Goal: Task Accomplishment & Management: Manage account settings

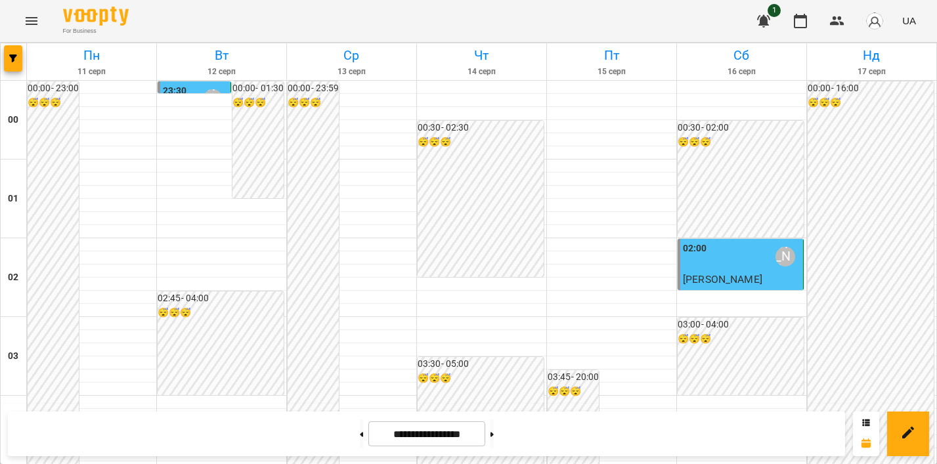
scroll to position [1566, 0]
click at [27, 20] on icon "Menu" at bounding box center [32, 21] width 16 height 16
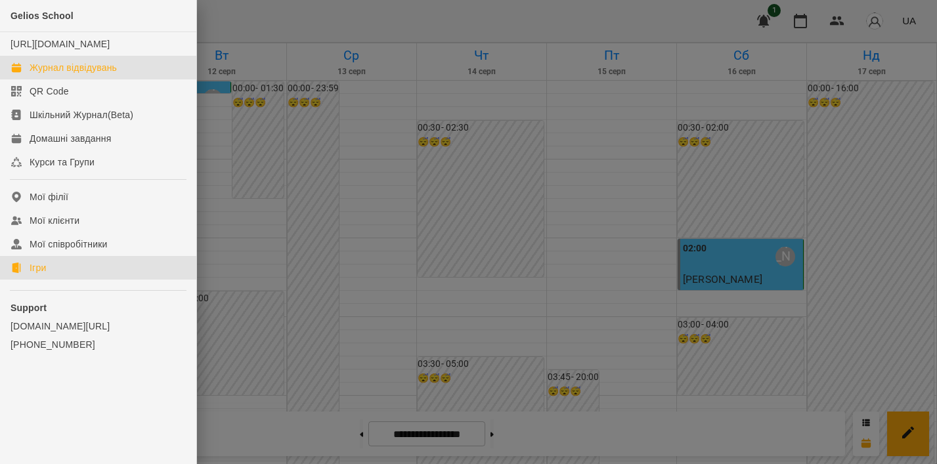
click at [28, 280] on link "Ігри" at bounding box center [98, 268] width 196 height 24
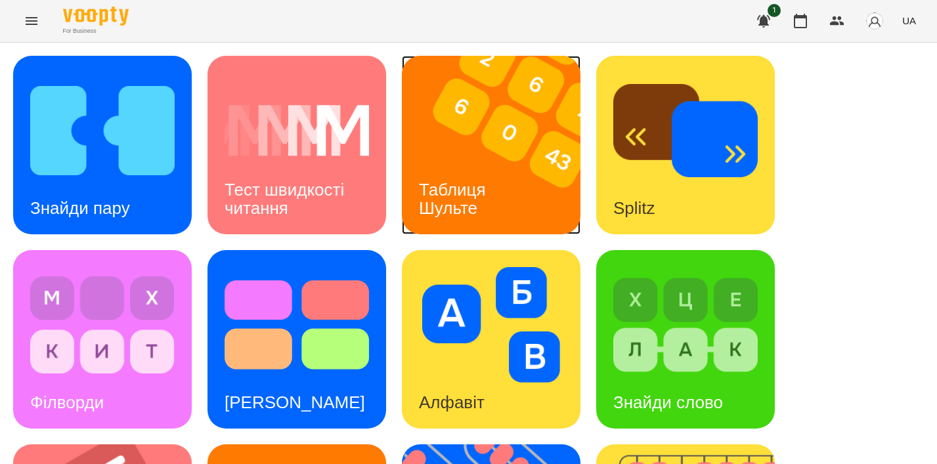
click at [495, 164] on div "Таблиця Шульте" at bounding box center [455, 199] width 106 height 70
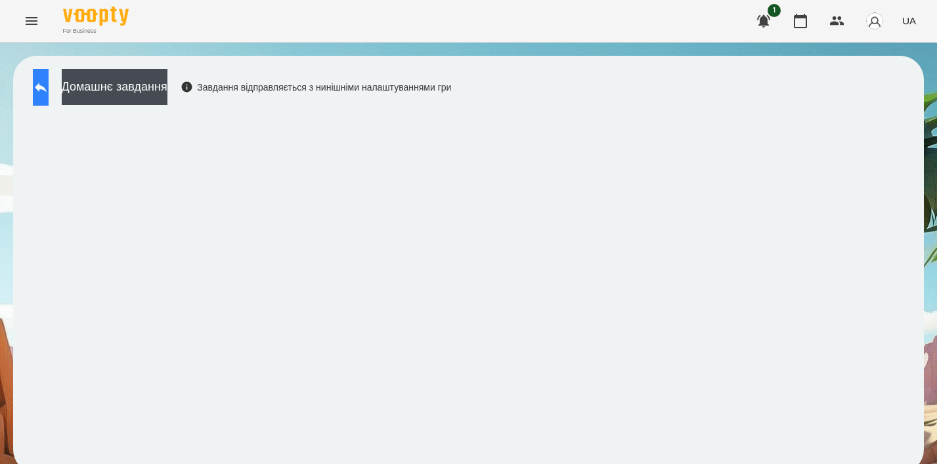
click at [47, 88] on icon at bounding box center [41, 88] width 12 height 10
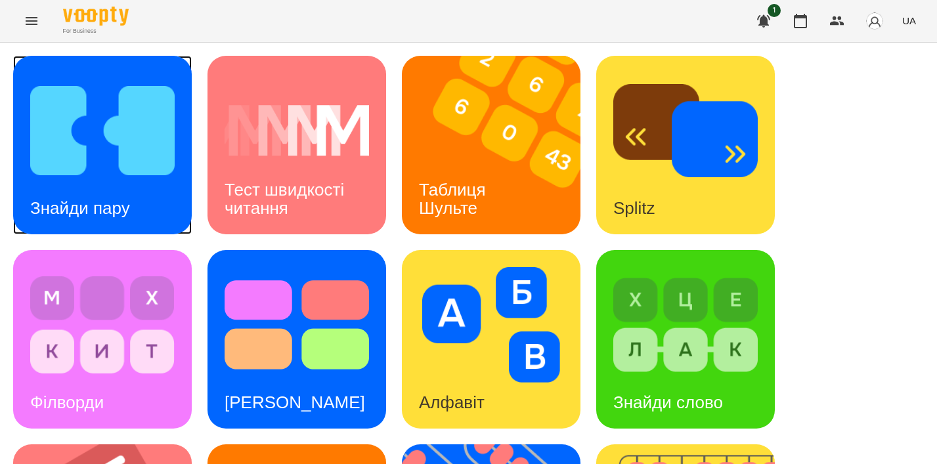
click at [90, 225] on div "Знайди пару" at bounding box center [80, 208] width 134 height 52
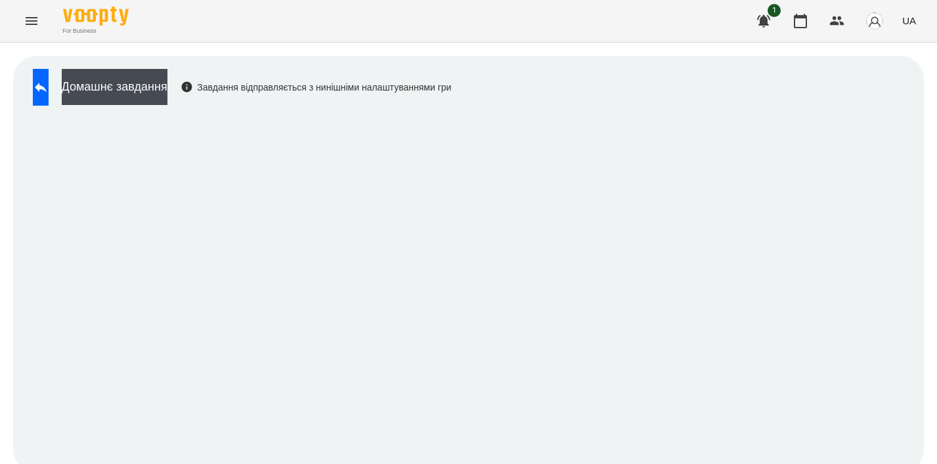
scroll to position [9, 0]
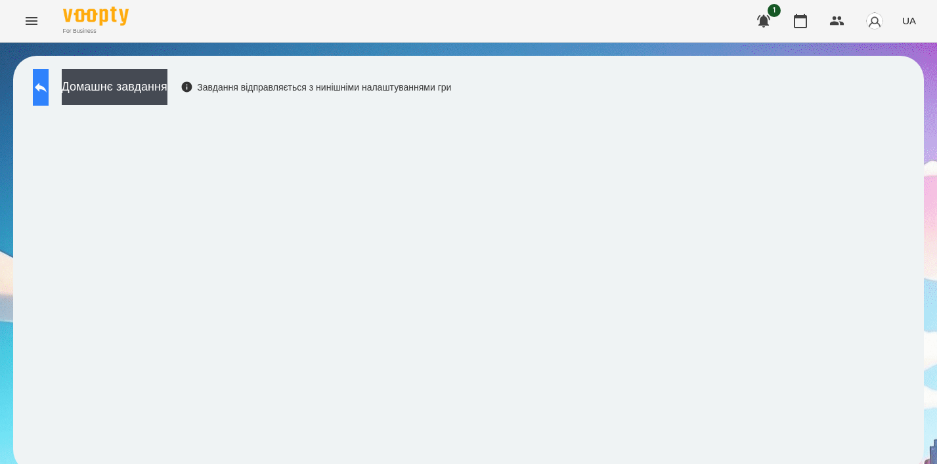
click at [49, 77] on button at bounding box center [41, 87] width 16 height 37
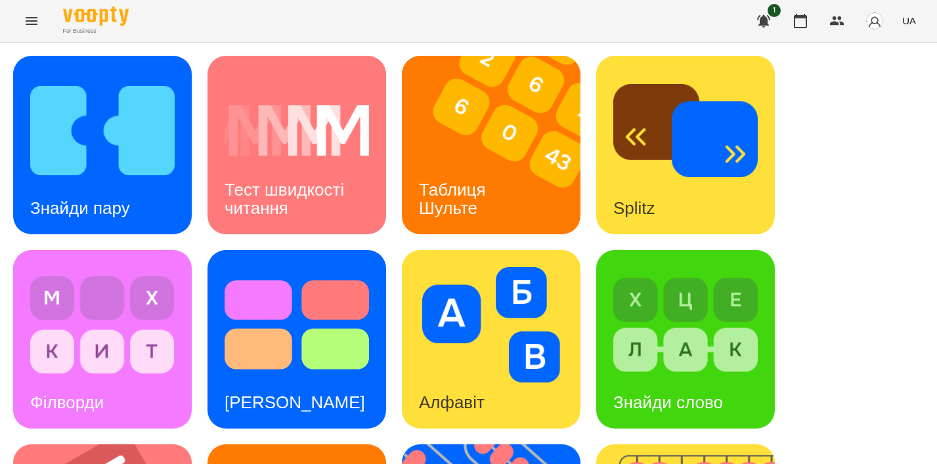
scroll to position [379, 0]
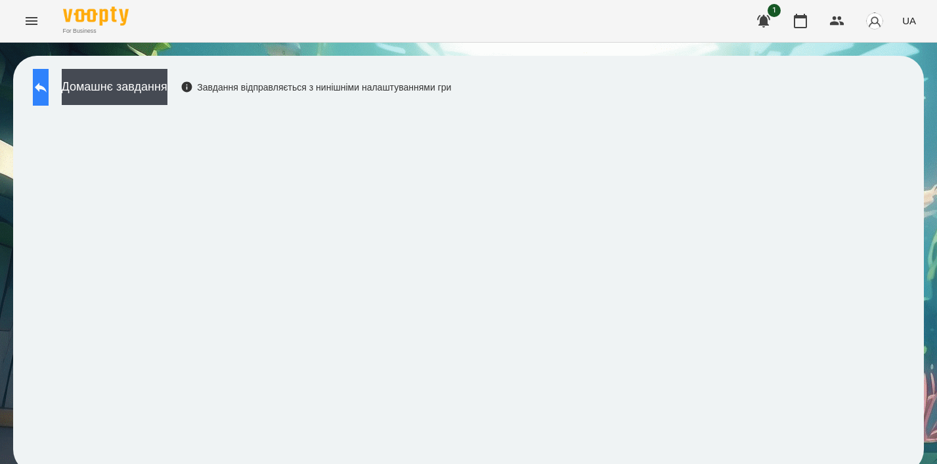
click at [49, 82] on icon at bounding box center [41, 87] width 16 height 16
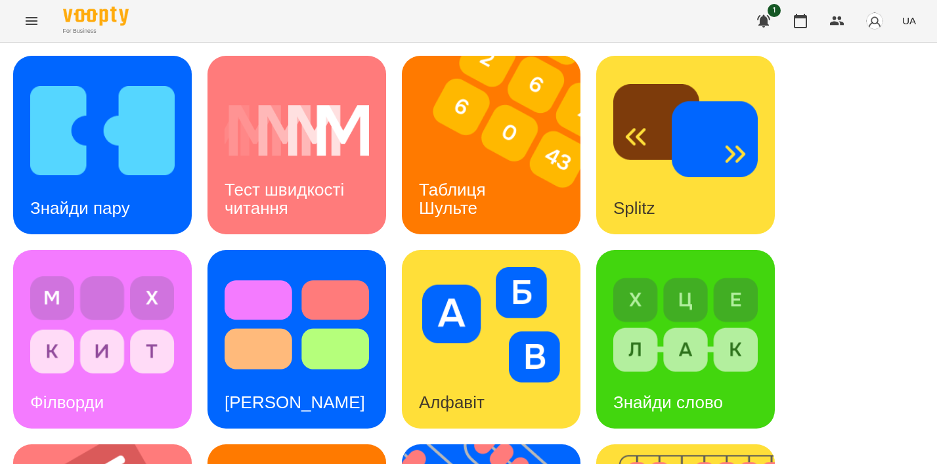
scroll to position [545, 0]
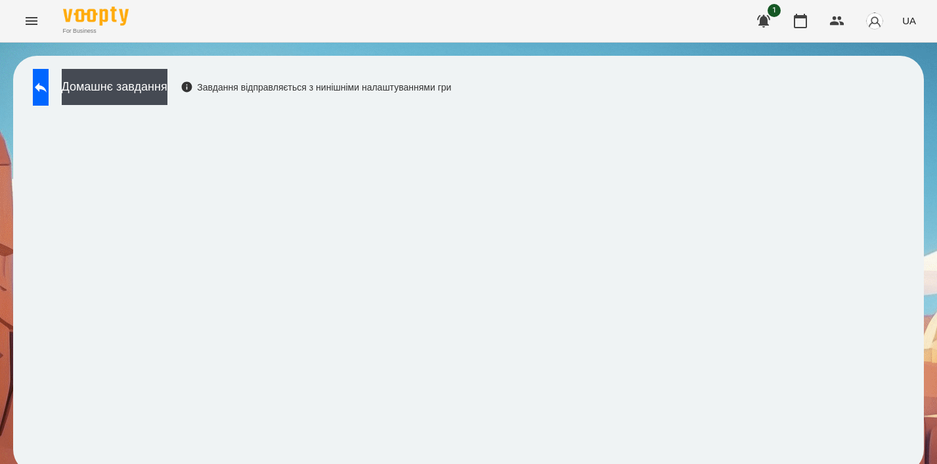
scroll to position [9, 0]
click at [47, 83] on icon at bounding box center [41, 88] width 12 height 10
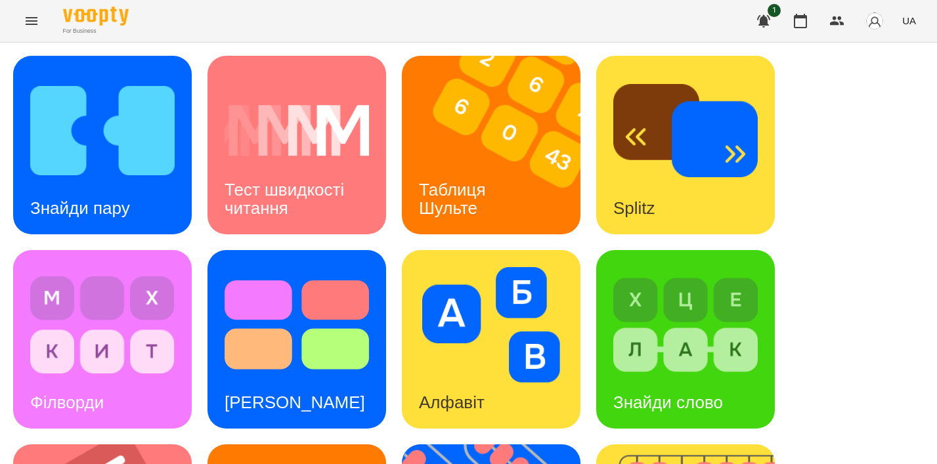
scroll to position [561, 0]
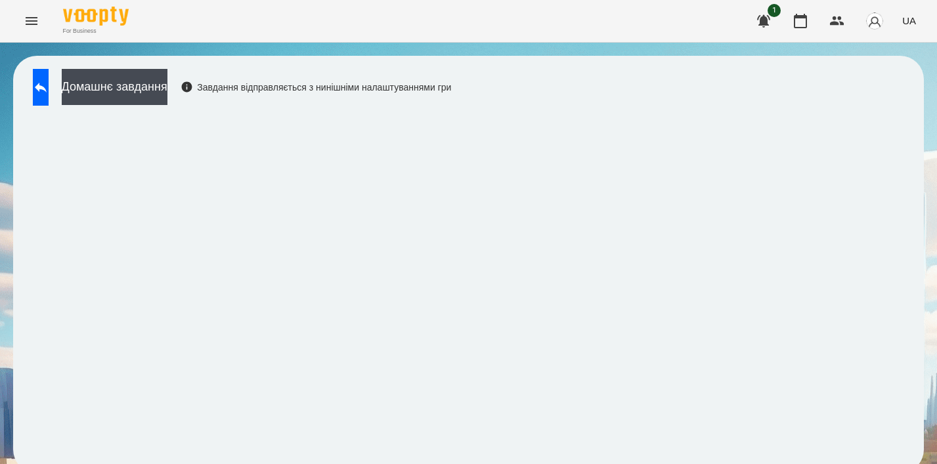
click at [489, 112] on iframe at bounding box center [468, 286] width 884 height 349
click at [51, 108] on div "Домашнє завдання Завдання відправляється з нинішніми налаштуваннями гри" at bounding box center [238, 90] width 425 height 43
click at [49, 91] on icon at bounding box center [41, 87] width 16 height 16
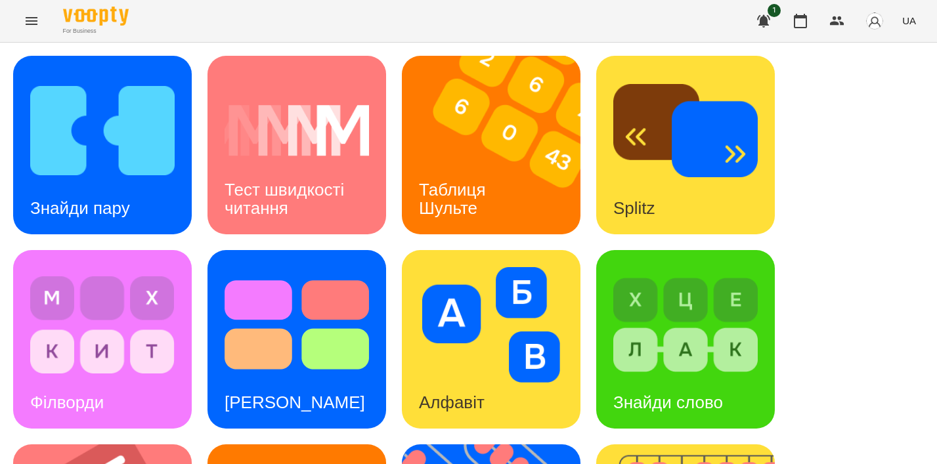
scroll to position [353, 0]
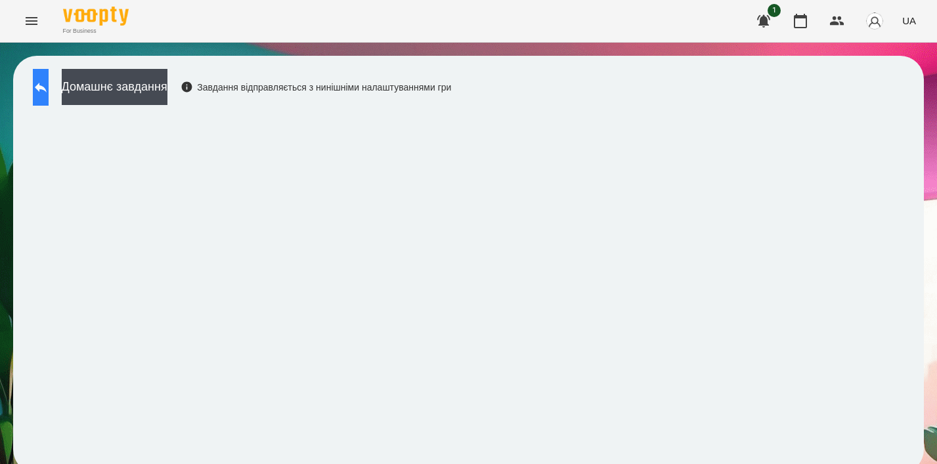
click at [49, 95] on button at bounding box center [41, 87] width 16 height 37
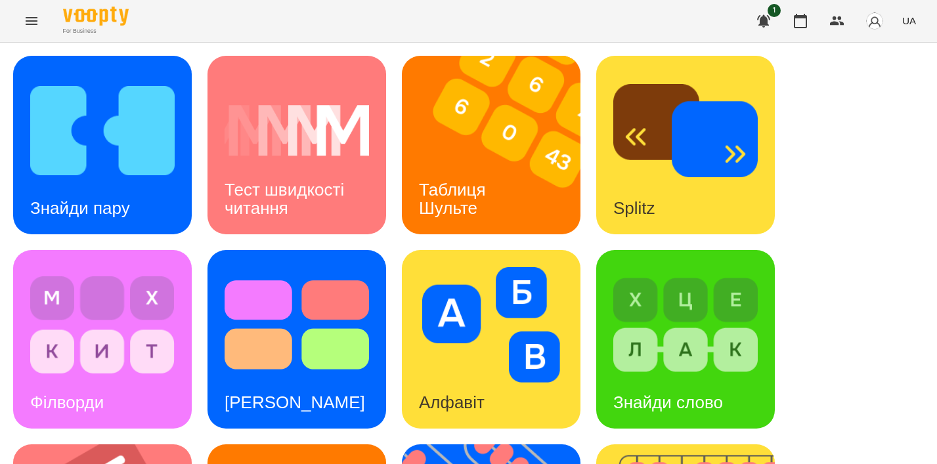
scroll to position [561, 0]
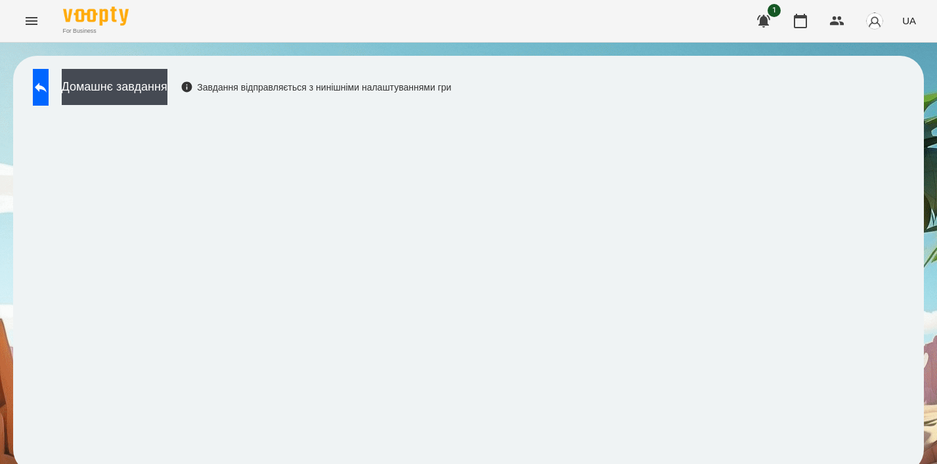
click at [32, 25] on icon "Menu" at bounding box center [32, 21] width 16 height 16
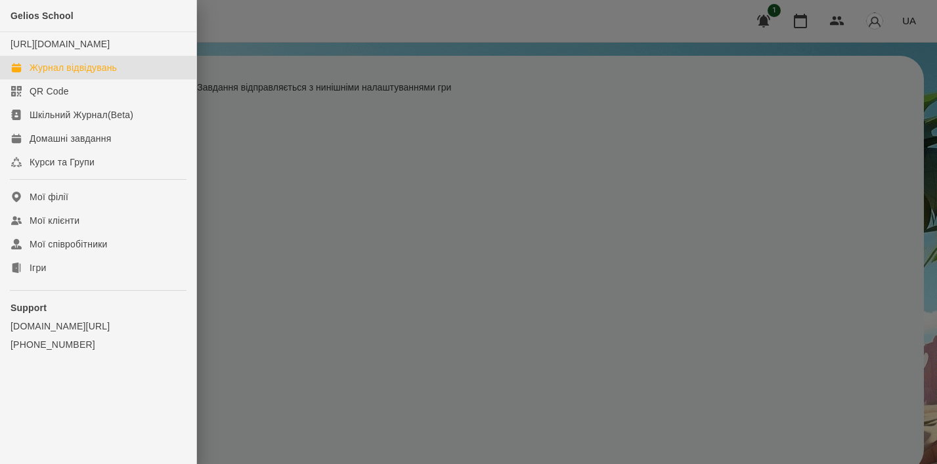
click at [90, 74] on div "Журнал відвідувань" at bounding box center [73, 67] width 87 height 13
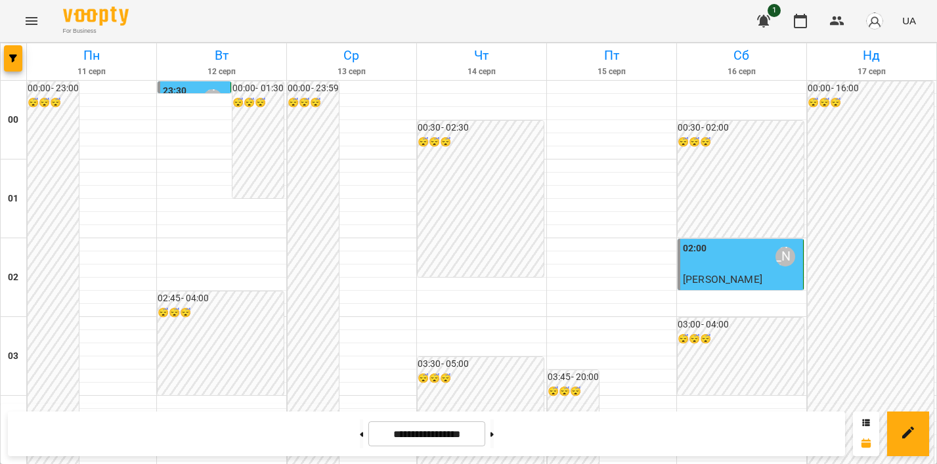
scroll to position [1549, 0]
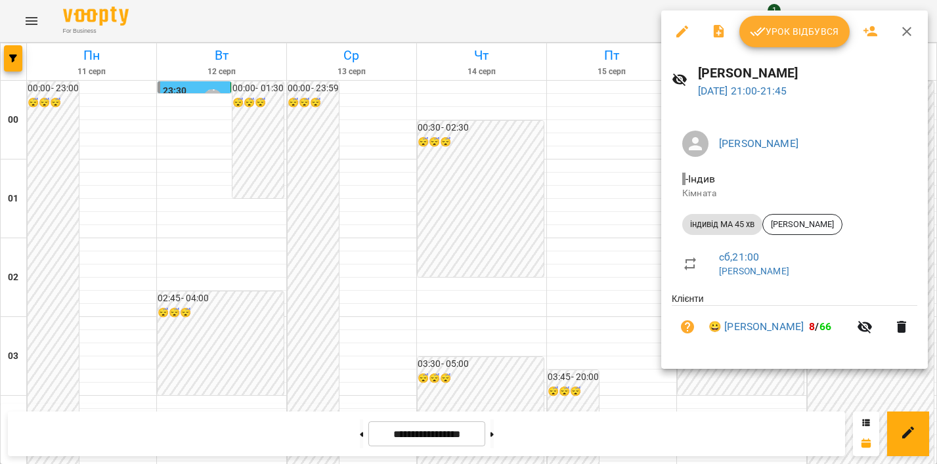
click at [809, 33] on span "Урок відбувся" at bounding box center [794, 32] width 89 height 16
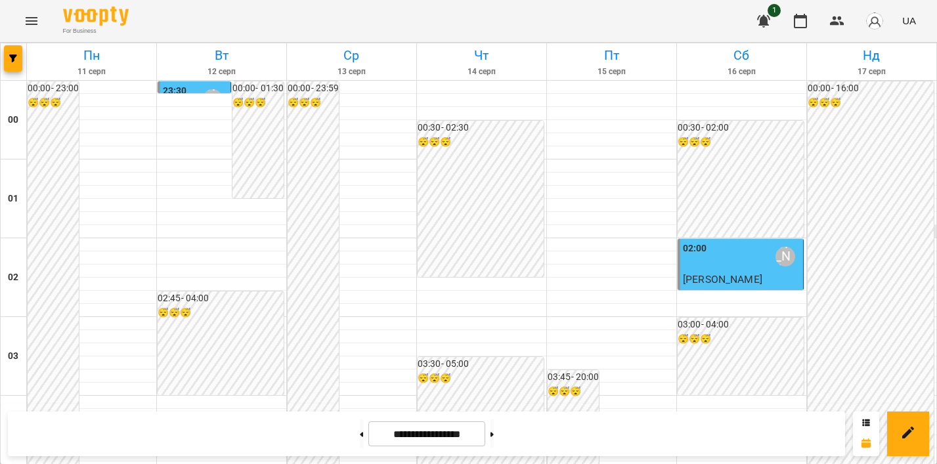
scroll to position [1332, 0]
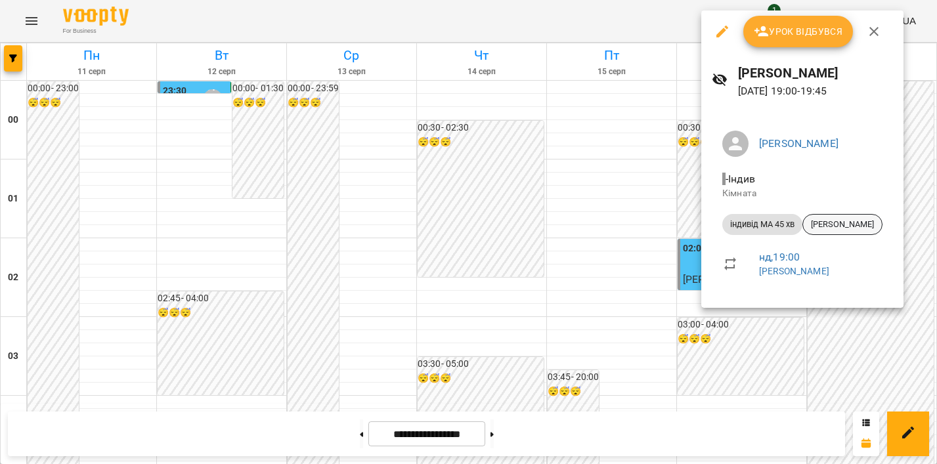
click at [859, 223] on span "[PERSON_NAME]" at bounding box center [842, 225] width 79 height 12
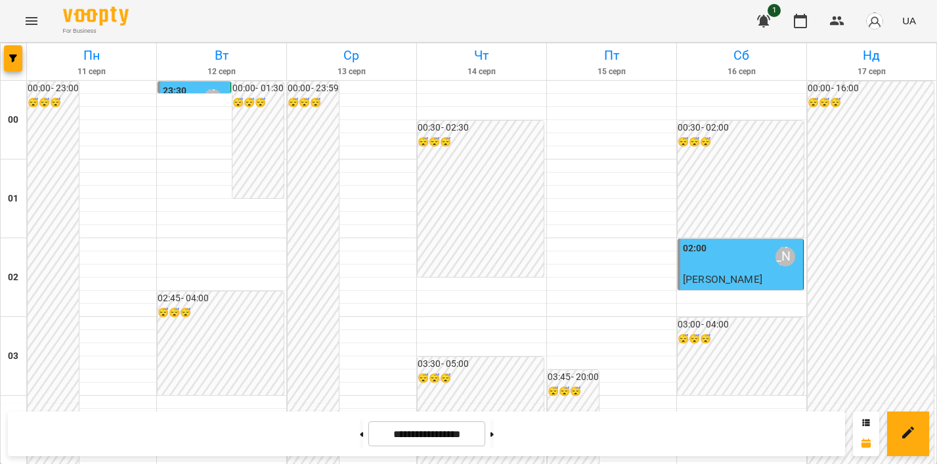
scroll to position [1349, 0]
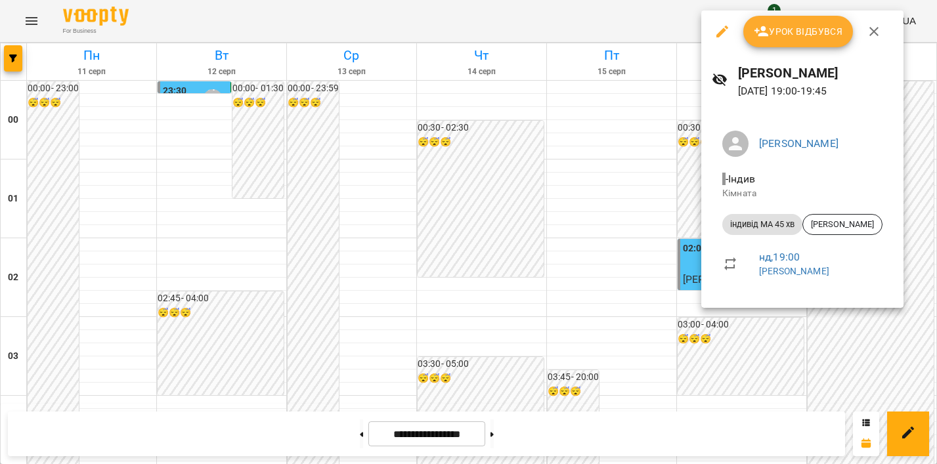
click at [819, 27] on span "Урок відбувся" at bounding box center [798, 32] width 89 height 16
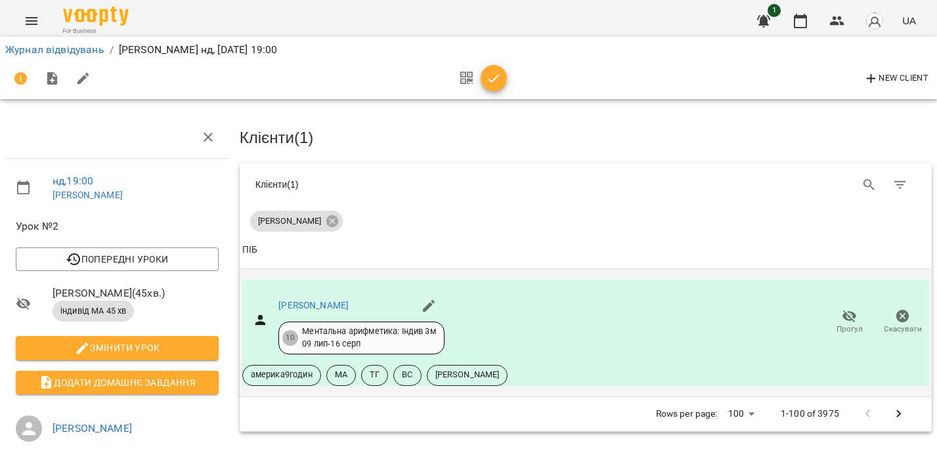
click at [903, 318] on icon "button" at bounding box center [902, 316] width 13 height 13
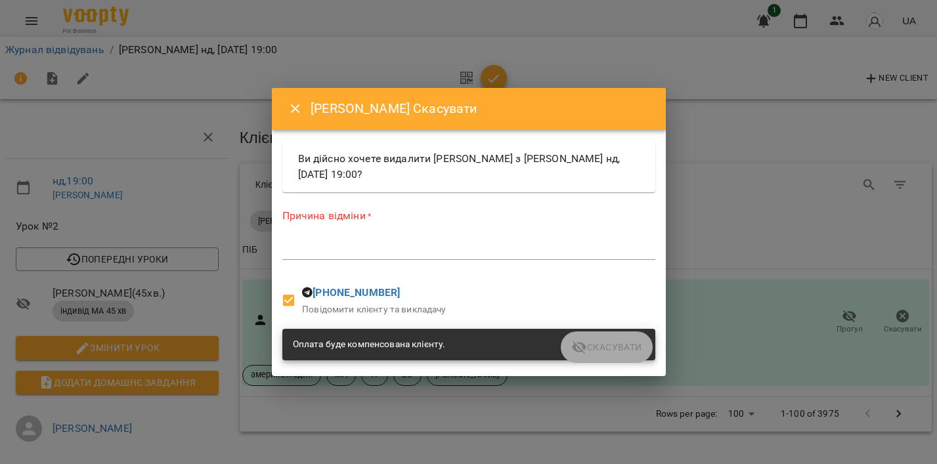
click at [448, 244] on textarea at bounding box center [468, 249] width 373 height 12
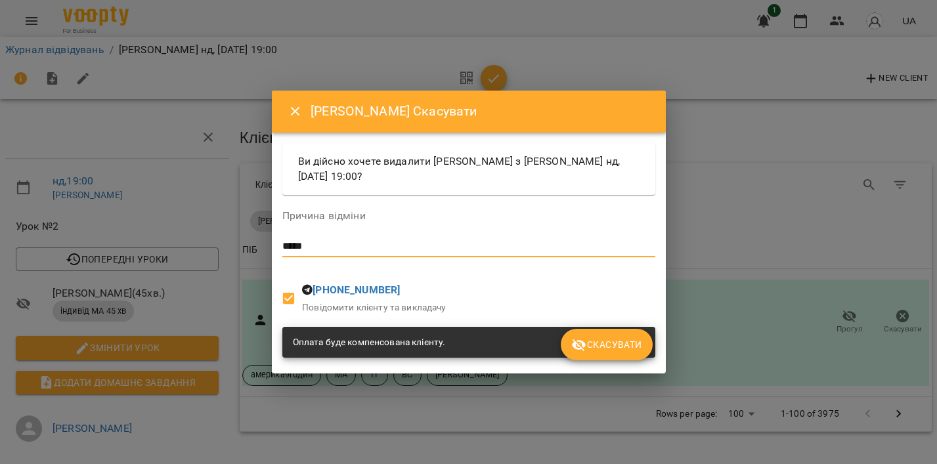
type textarea "*****"
click at [611, 341] on span "Скасувати" at bounding box center [606, 345] width 70 height 16
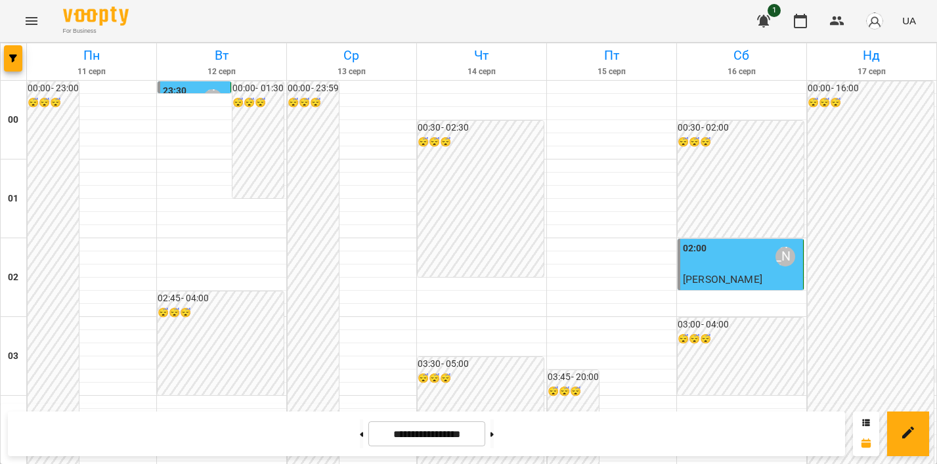
scroll to position [1437, 0]
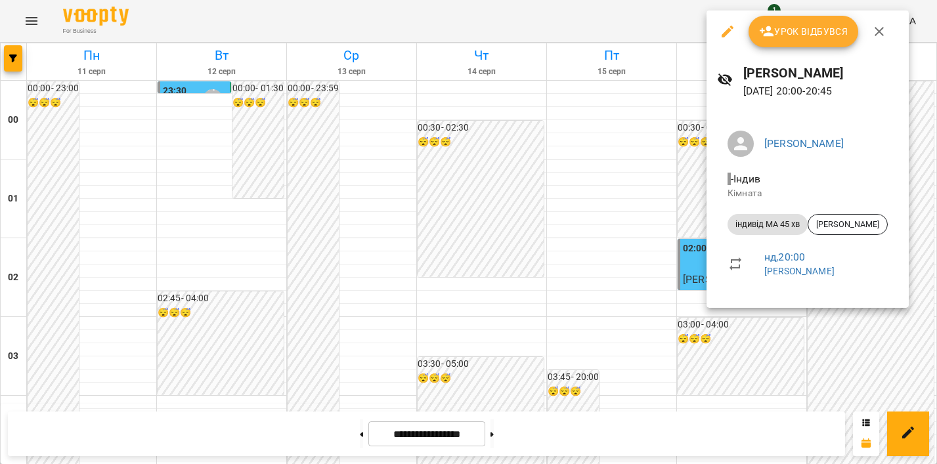
click at [819, 20] on button "Урок відбувся" at bounding box center [803, 32] width 110 height 32
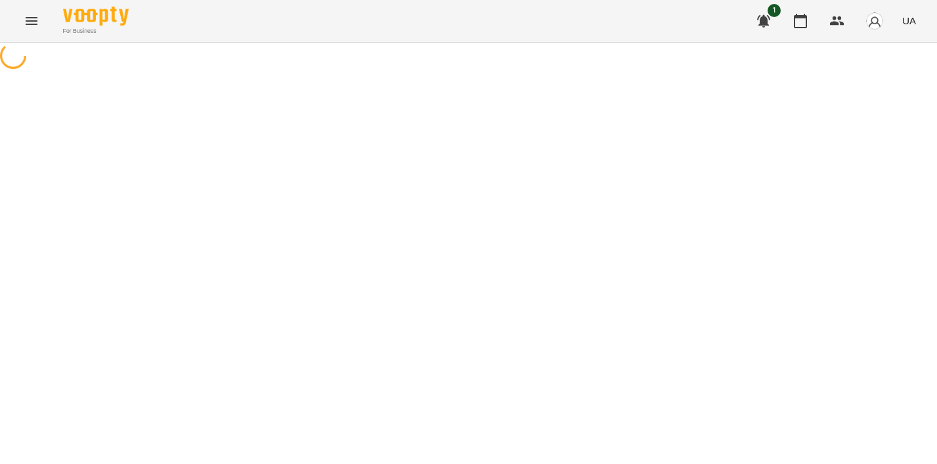
click at [821, 33] on div "1 UA" at bounding box center [834, 21] width 173 height 34
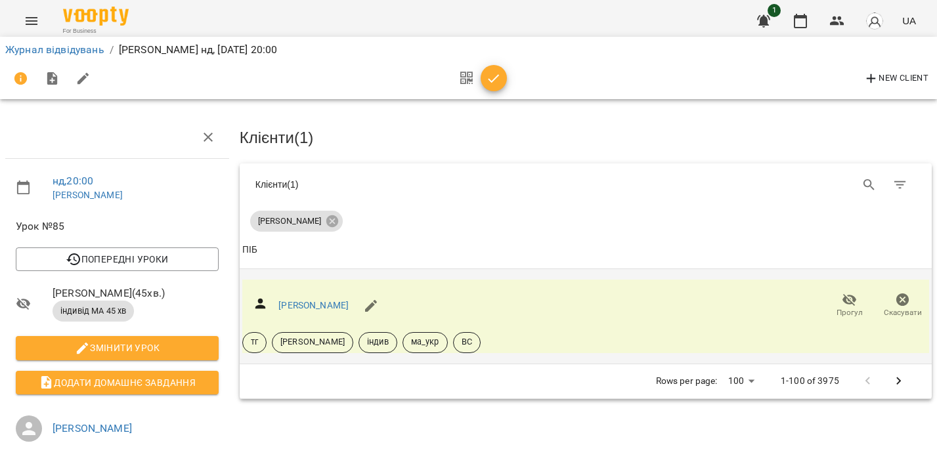
click at [902, 300] on icon "button" at bounding box center [902, 299] width 13 height 13
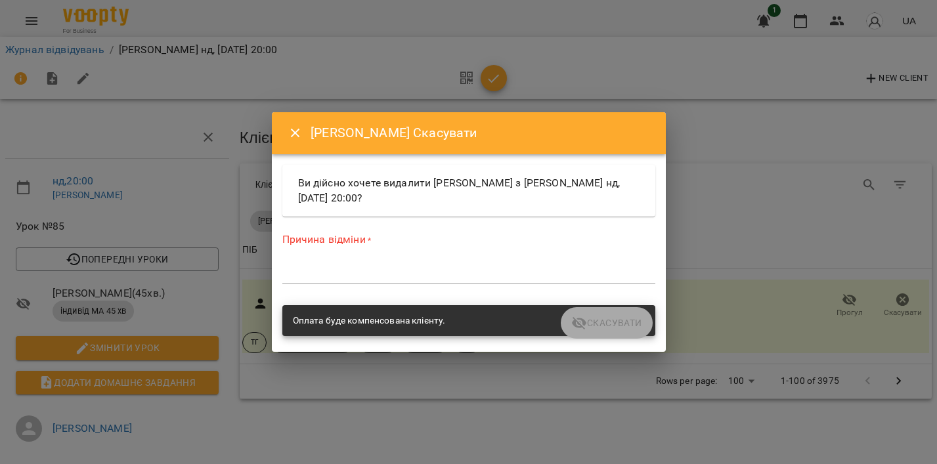
click at [335, 262] on div "Причина відміни * *" at bounding box center [468, 260] width 373 height 57
click at [331, 262] on div "Причина відміни * *" at bounding box center [468, 260] width 373 height 57
click at [311, 268] on textarea at bounding box center [468, 273] width 373 height 12
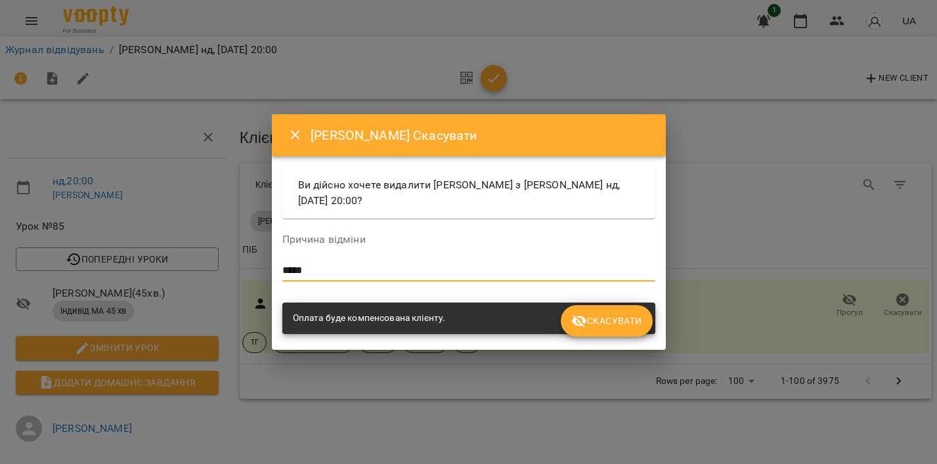
type textarea "*****"
click at [640, 322] on span "Скасувати" at bounding box center [606, 321] width 70 height 16
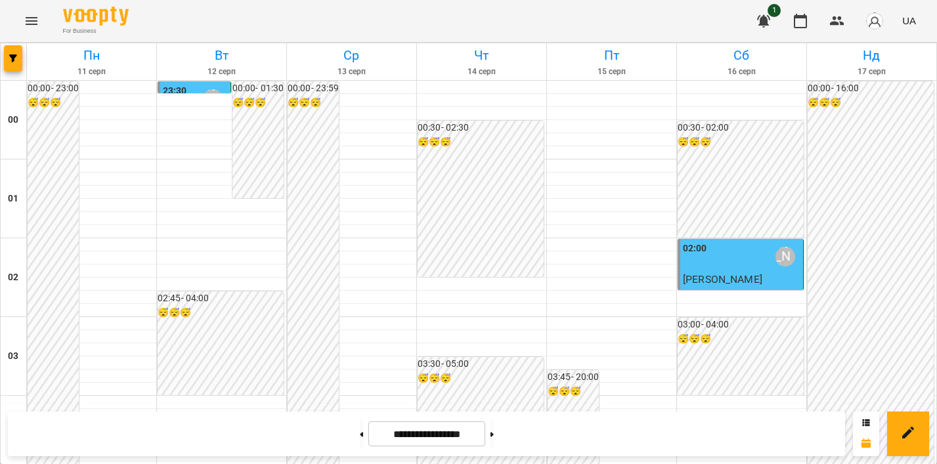
scroll to position [1566, 0]
